Goal: Task Accomplishment & Management: Use online tool/utility

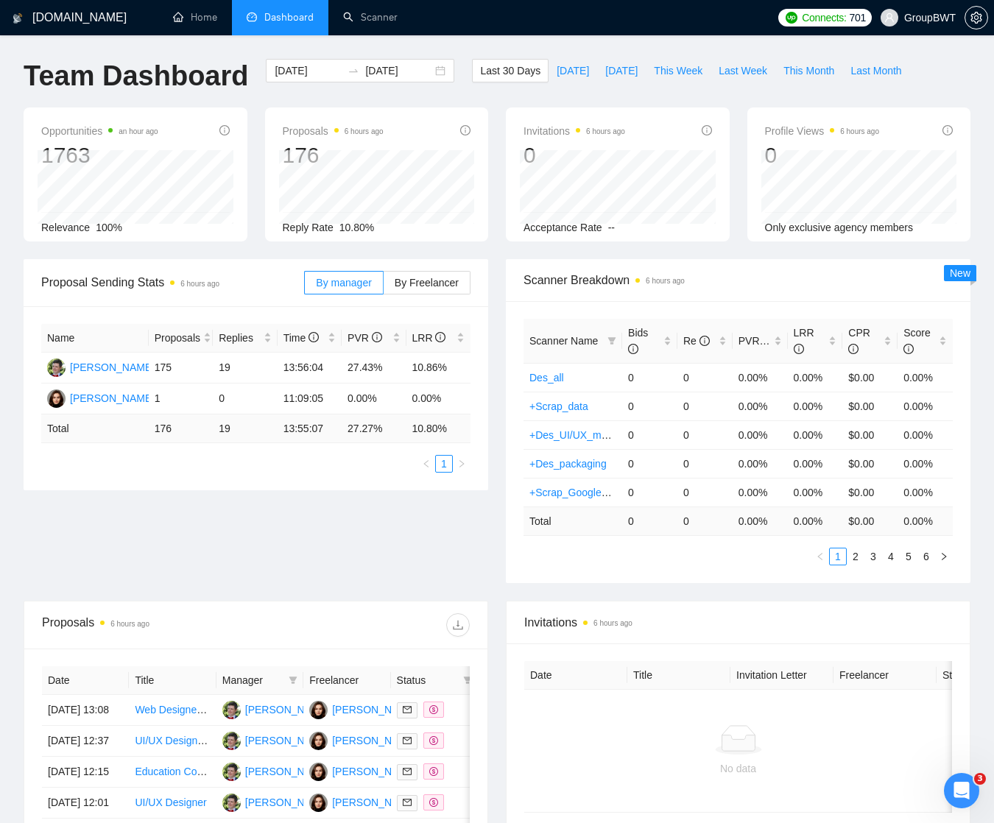
click at [293, 15] on span "Dashboard" at bounding box center [288, 17] width 49 height 13
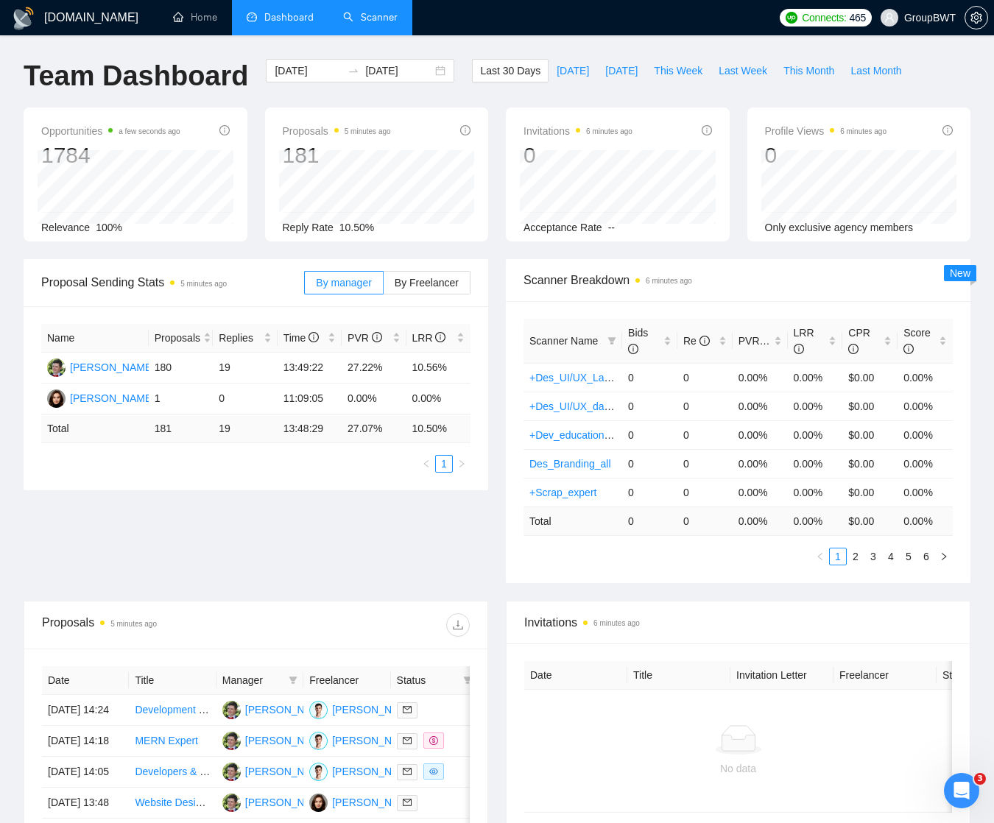
click at [374, 11] on link "Scanner" at bounding box center [370, 17] width 54 height 13
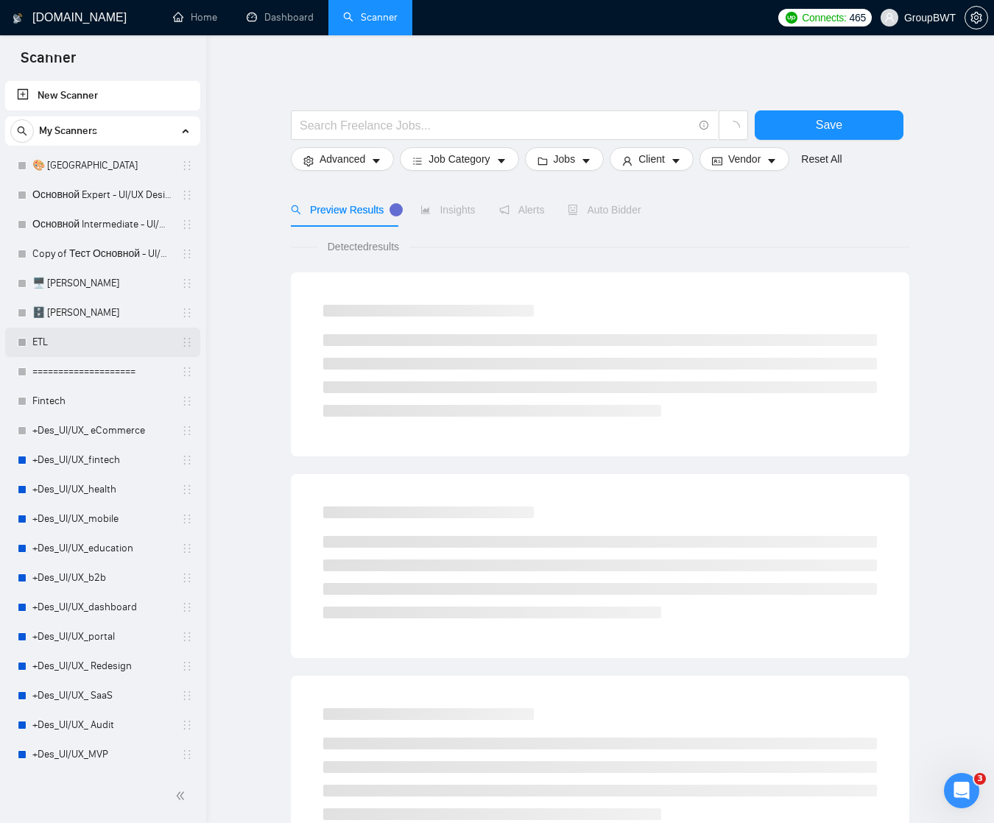
click at [80, 337] on link "ETL" at bounding box center [102, 342] width 140 height 29
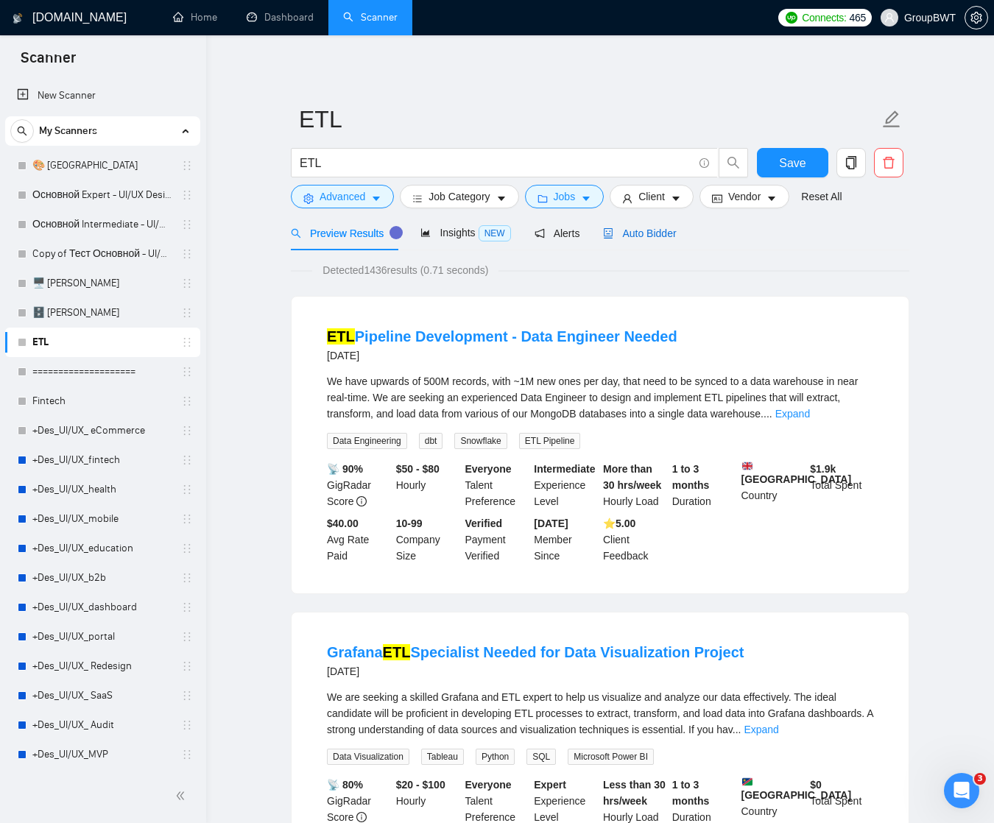
click at [650, 233] on span "Auto Bidder" at bounding box center [639, 233] width 73 height 12
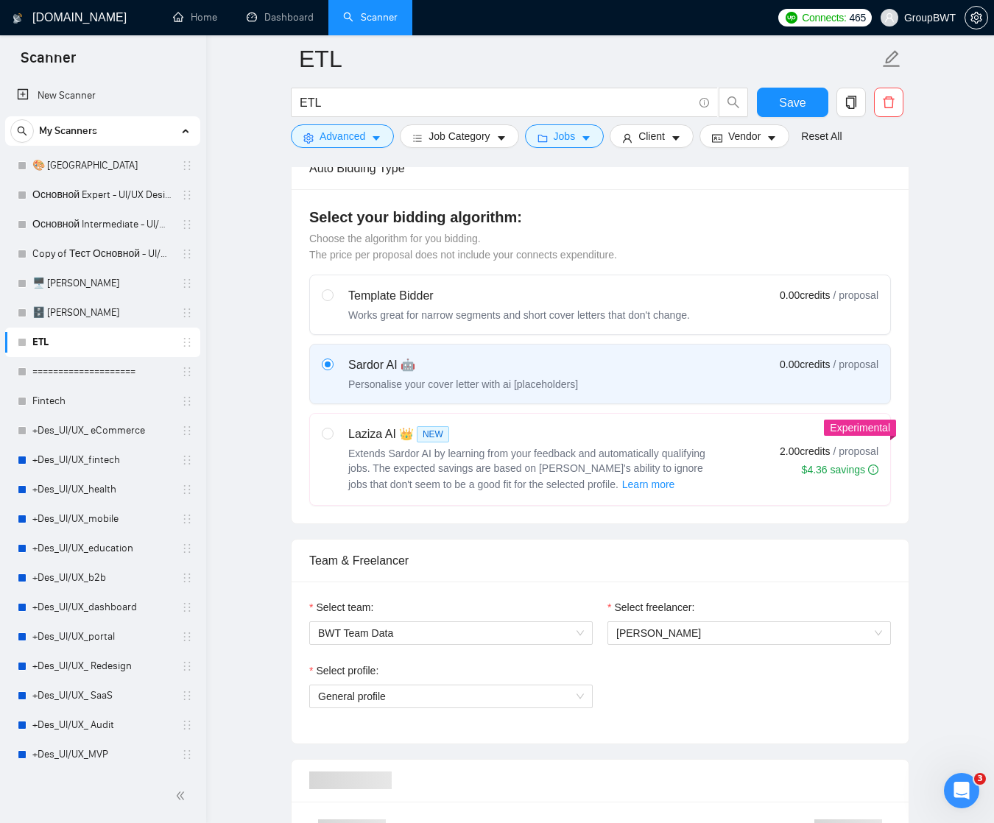
scroll to position [463, 0]
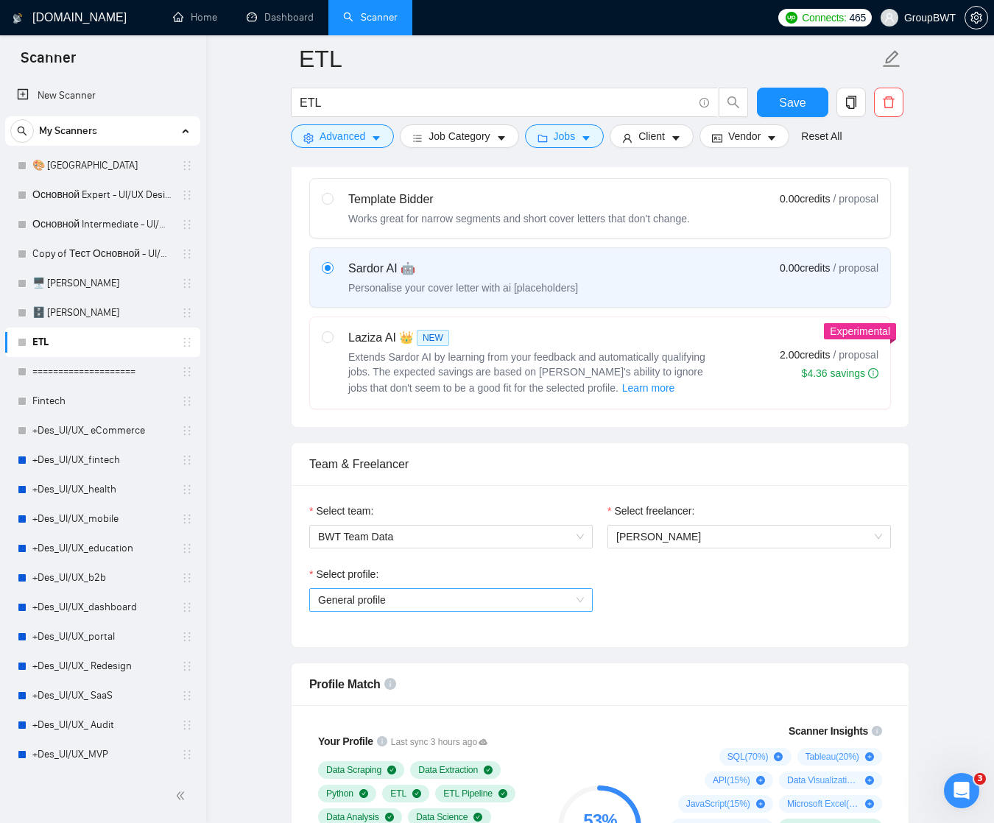
click at [547, 604] on span "General profile" at bounding box center [451, 600] width 266 height 22
click at [660, 542] on span "[PERSON_NAME]" at bounding box center [658, 537] width 85 height 12
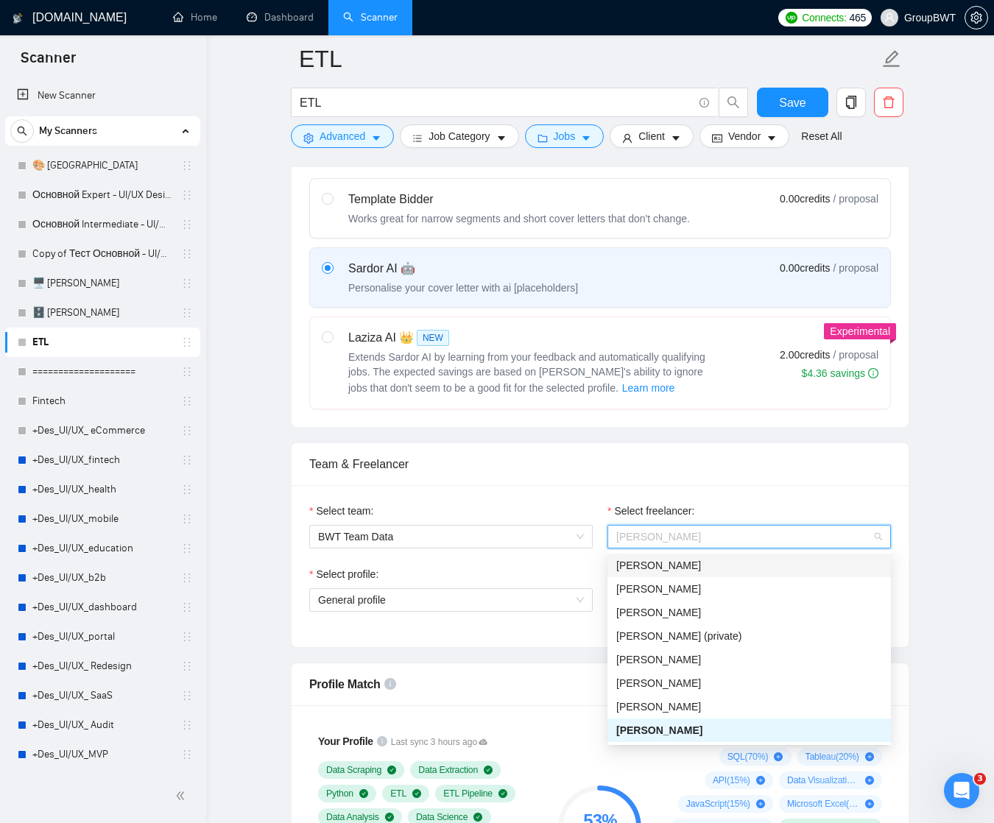
click at [559, 572] on div "Select profile:" at bounding box center [450, 577] width 283 height 22
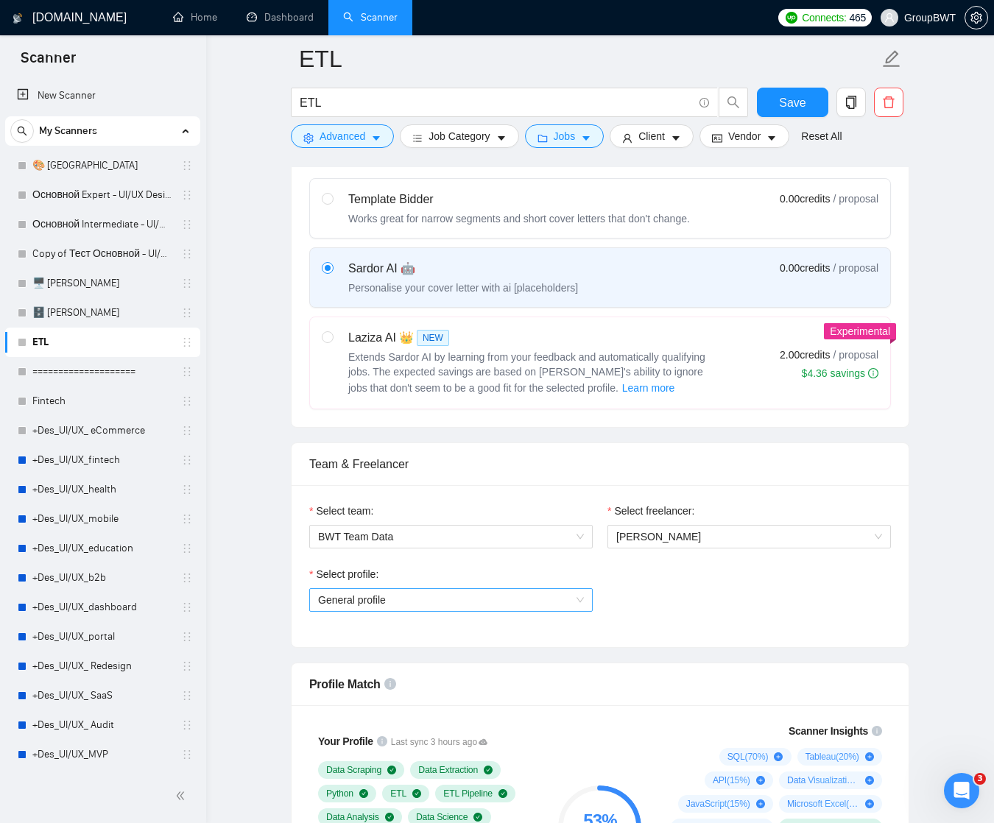
click at [550, 603] on span "General profile" at bounding box center [451, 600] width 266 height 22
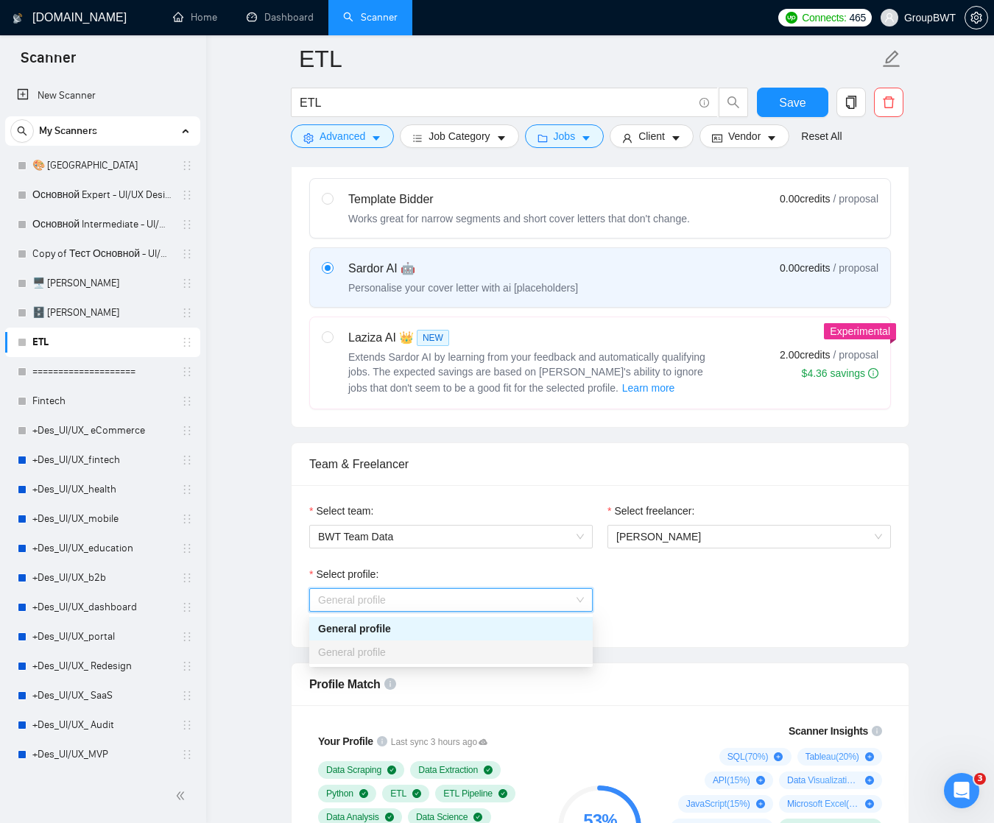
click at [557, 563] on div "Select team: BWT Team Data" at bounding box center [451, 534] width 298 height 63
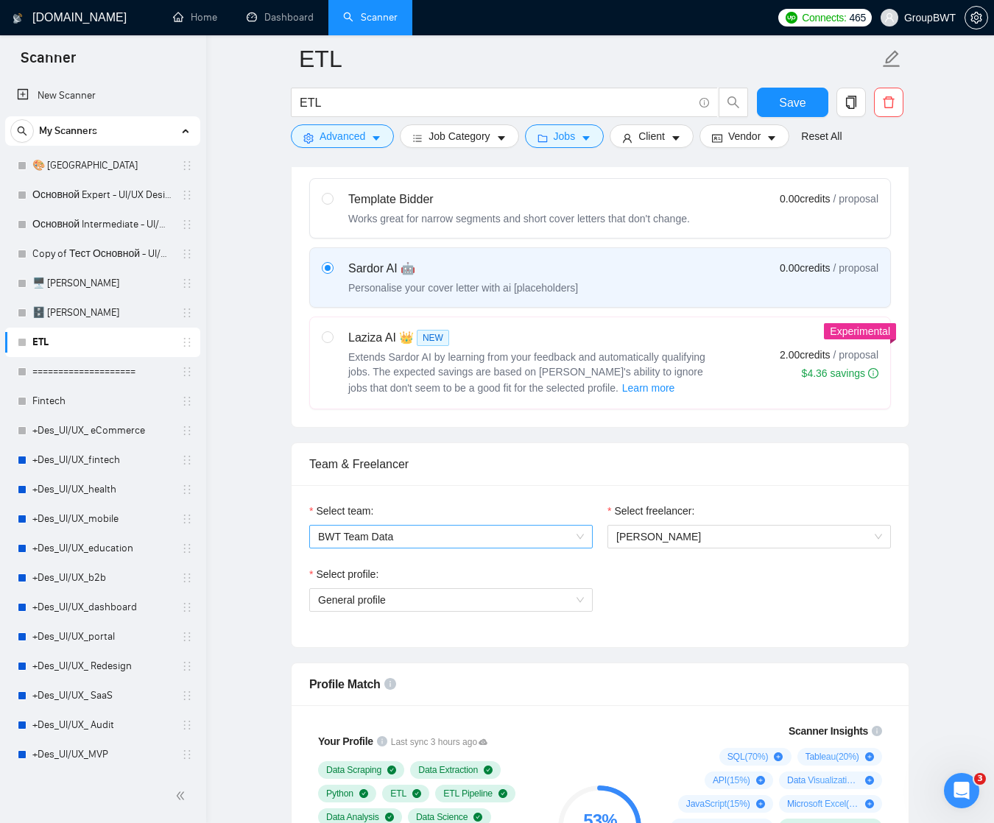
click at [573, 527] on span "BWT Team Data" at bounding box center [451, 537] width 266 height 22
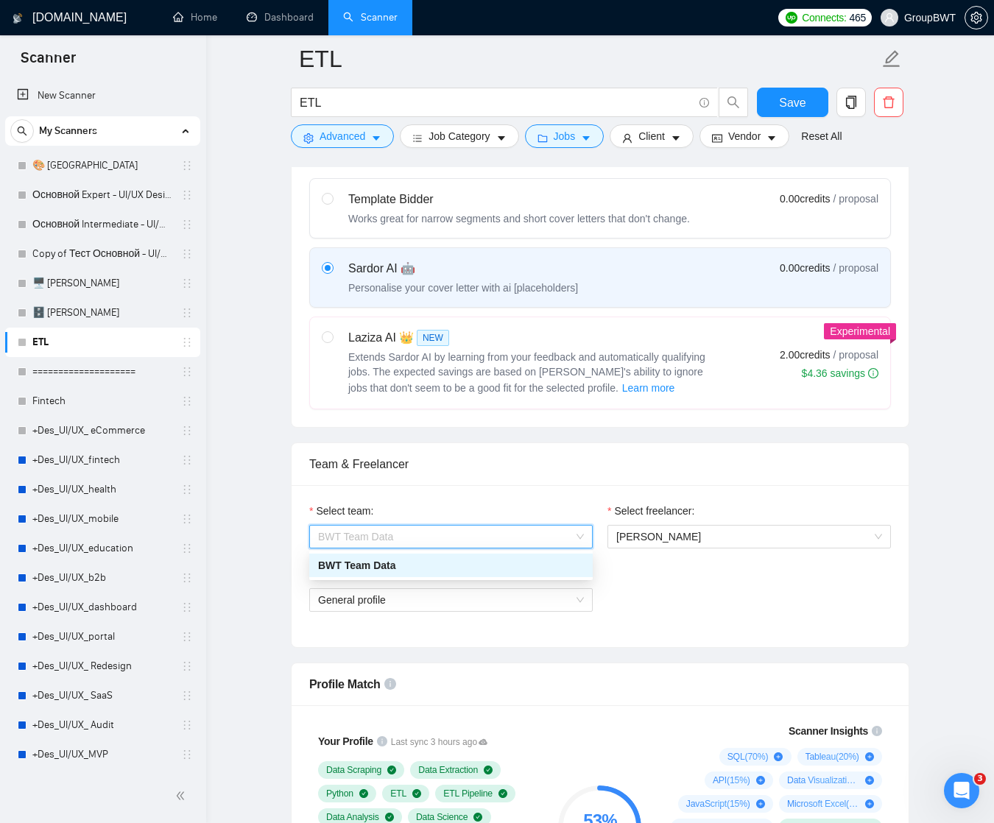
click at [577, 500] on div "Select team: BWT Team Data Select freelancer: Aleksey Yudin Select profile: Gen…" at bounding box center [599, 566] width 617 height 162
